Goal: Use online tool/utility: Utilize a website feature to perform a specific function

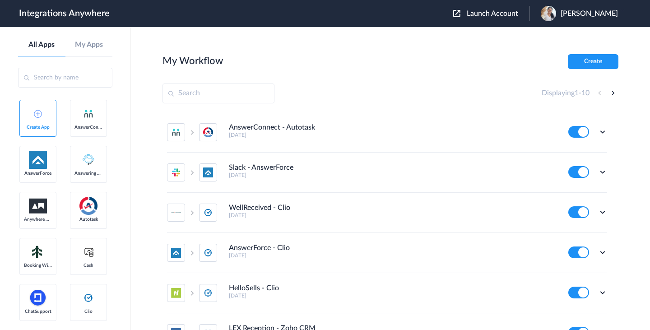
click at [41, 113] on img at bounding box center [38, 114] width 8 height 8
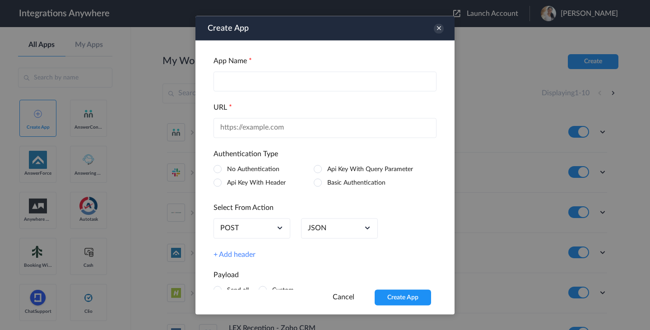
click at [245, 231] on div "POST" at bounding box center [251, 228] width 77 height 20
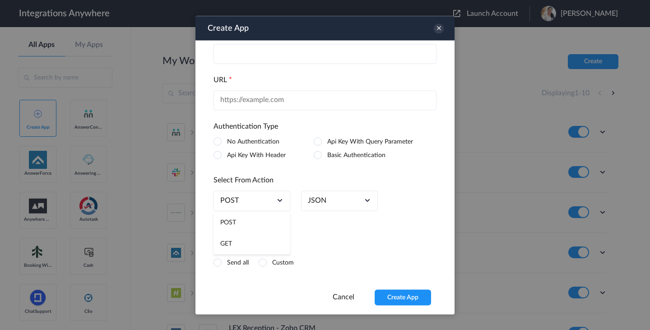
scroll to position [32, 0]
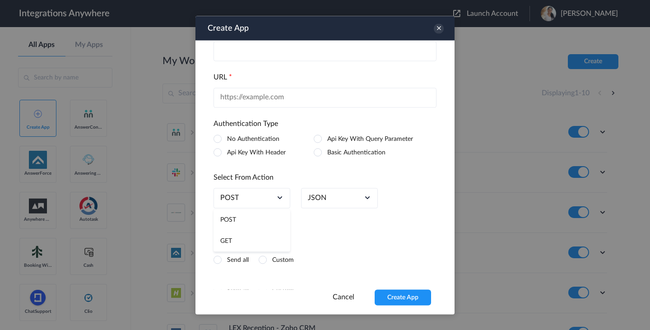
click at [322, 195] on link "JSON" at bounding box center [317, 197] width 18 height 9
drag, startPoint x: 213, startPoint y: 177, endPoint x: 308, endPoint y: 179, distance: 94.3
click at [308, 179] on h4 "Select From Action" at bounding box center [324, 177] width 223 height 9
click at [331, 201] on div "JSON" at bounding box center [339, 198] width 77 height 20
click at [290, 173] on h4 "Select From Action" at bounding box center [324, 177] width 223 height 9
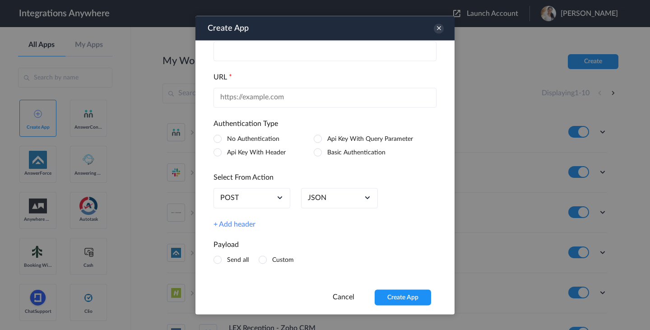
scroll to position [0, 0]
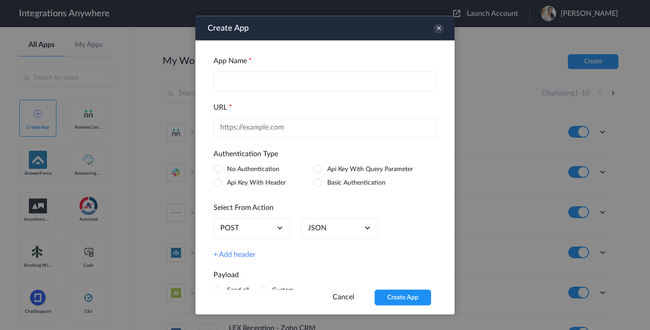
click at [327, 171] on li "Api Key With Query Parameter" at bounding box center [363, 168] width 100 height 9
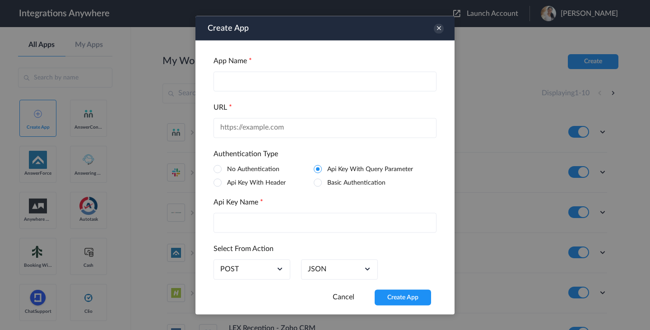
click at [266, 179] on label "Api Key With Header" at bounding box center [256, 182] width 59 height 6
click at [270, 171] on label "No Authentication" at bounding box center [253, 169] width 52 height 6
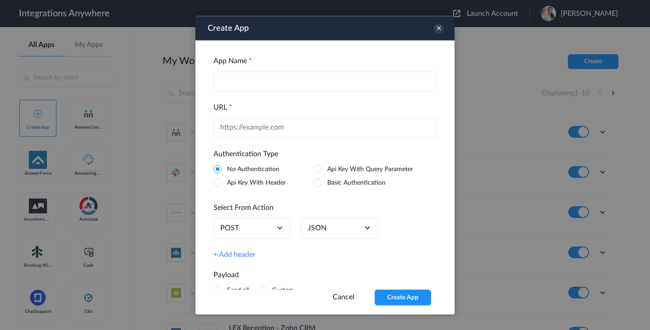
click at [323, 183] on li "Basic Authentication" at bounding box center [363, 182] width 100 height 9
click at [270, 81] on input "text" at bounding box center [324, 81] width 223 height 20
click at [441, 28] on icon at bounding box center [438, 28] width 10 height 10
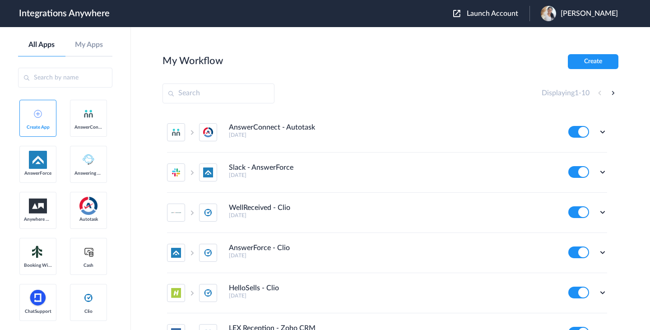
click at [389, 64] on div "My Workflow Create" at bounding box center [390, 61] width 456 height 15
